Goal: Information Seeking & Learning: Learn about a topic

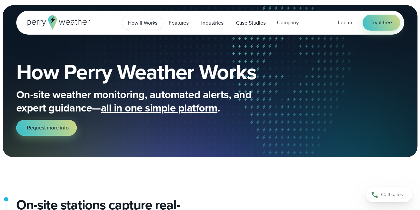
click at [144, 21] on span "How it Works" at bounding box center [143, 23] width 30 height 8
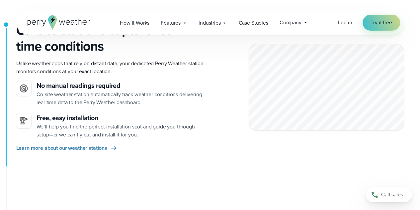
scroll to position [200, 0]
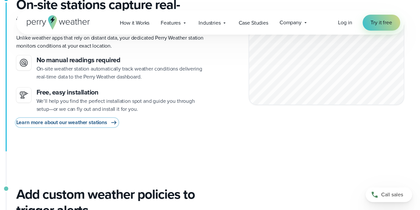
click at [82, 125] on span "Learn more about our weather stations" at bounding box center [61, 122] width 91 height 8
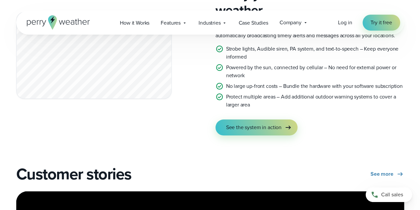
scroll to position [1243, 0]
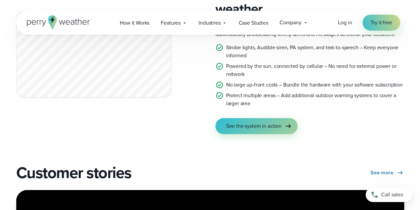
click at [281, 125] on span "See the system in action" at bounding box center [254, 126] width 56 height 8
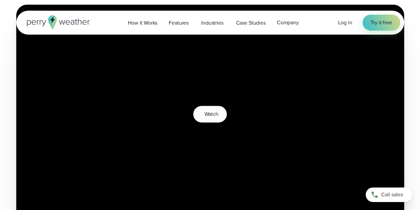
scroll to position [120, 0]
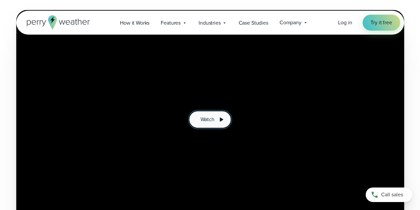
click at [208, 122] on span "Watch" at bounding box center [207, 119] width 14 height 8
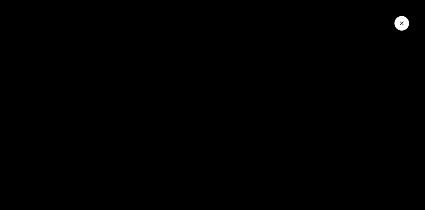
click at [399, 28] on button "Close Video" at bounding box center [402, 23] width 15 height 15
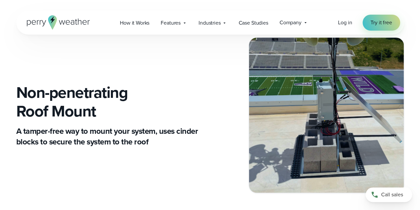
scroll to position [2674, 0]
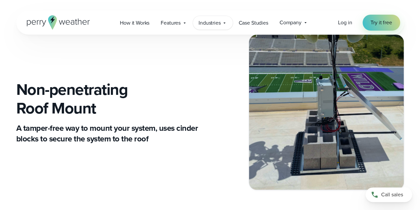
click at [223, 22] on icon at bounding box center [224, 22] width 5 height 5
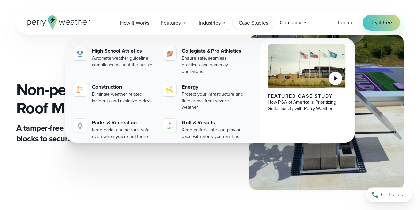
click at [258, 23] on span "Case Studies" at bounding box center [254, 23] width 30 height 8
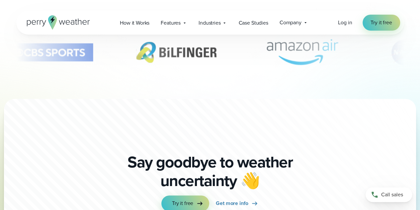
scroll to position [1629, 0]
